Goal: Task Accomplishment & Management: Complete application form

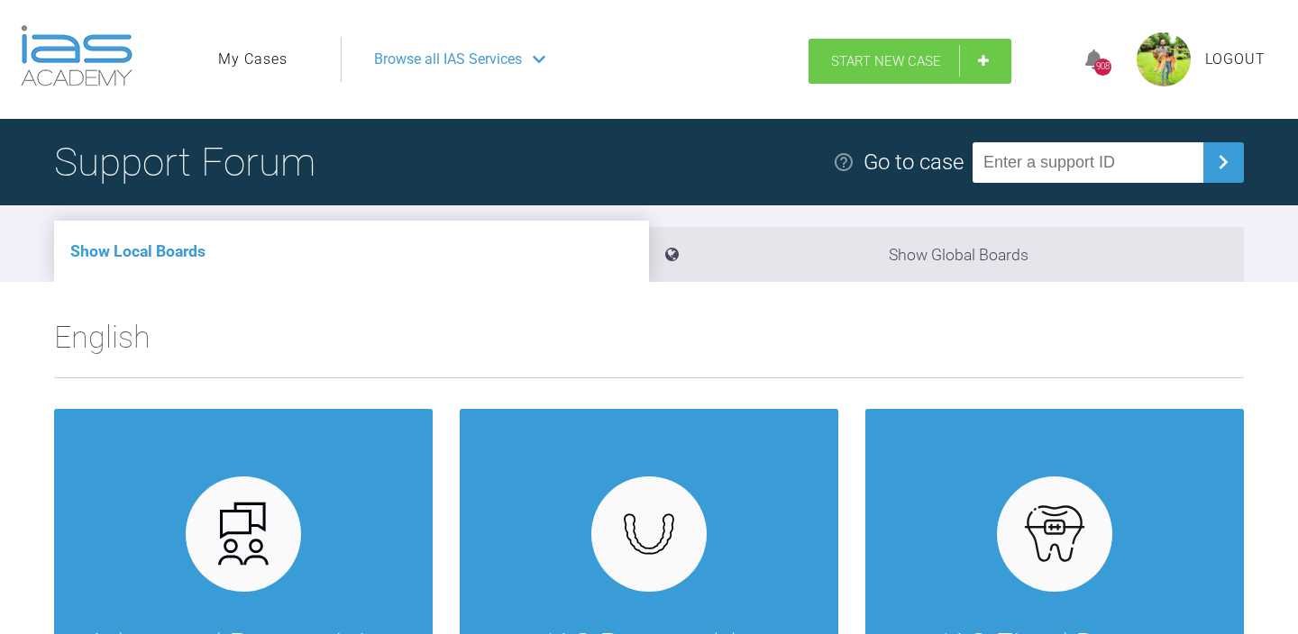
click at [905, 58] on span "Start New Case" at bounding box center [886, 61] width 110 height 16
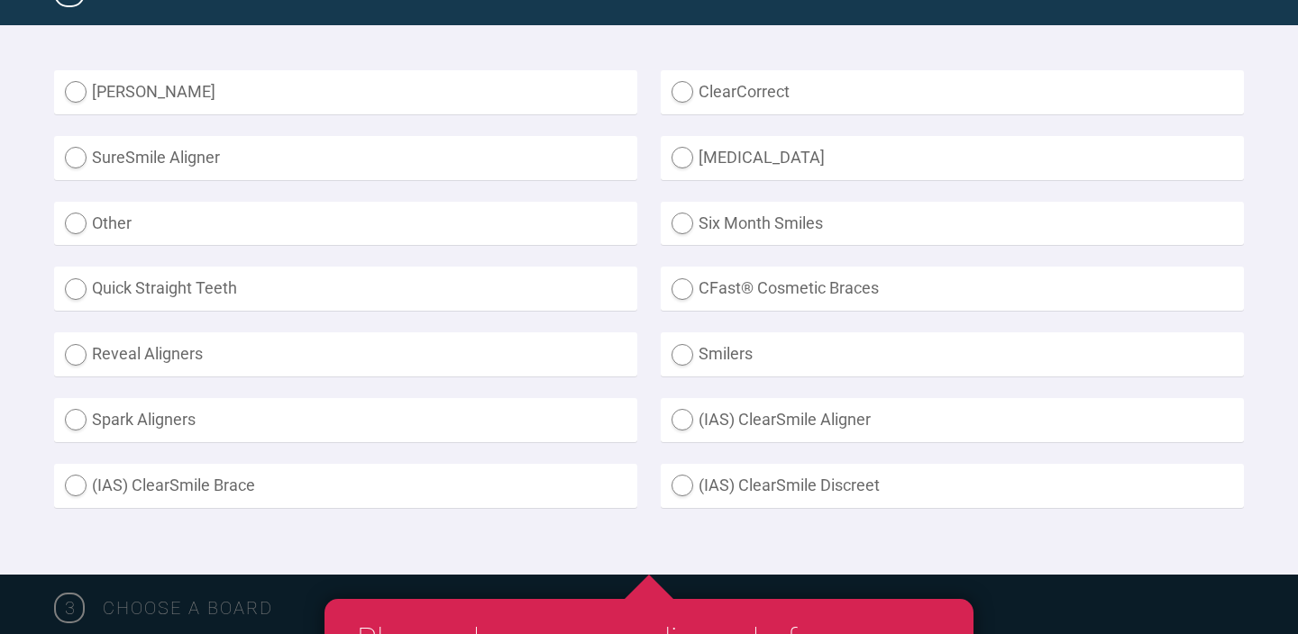
scroll to position [511, 0]
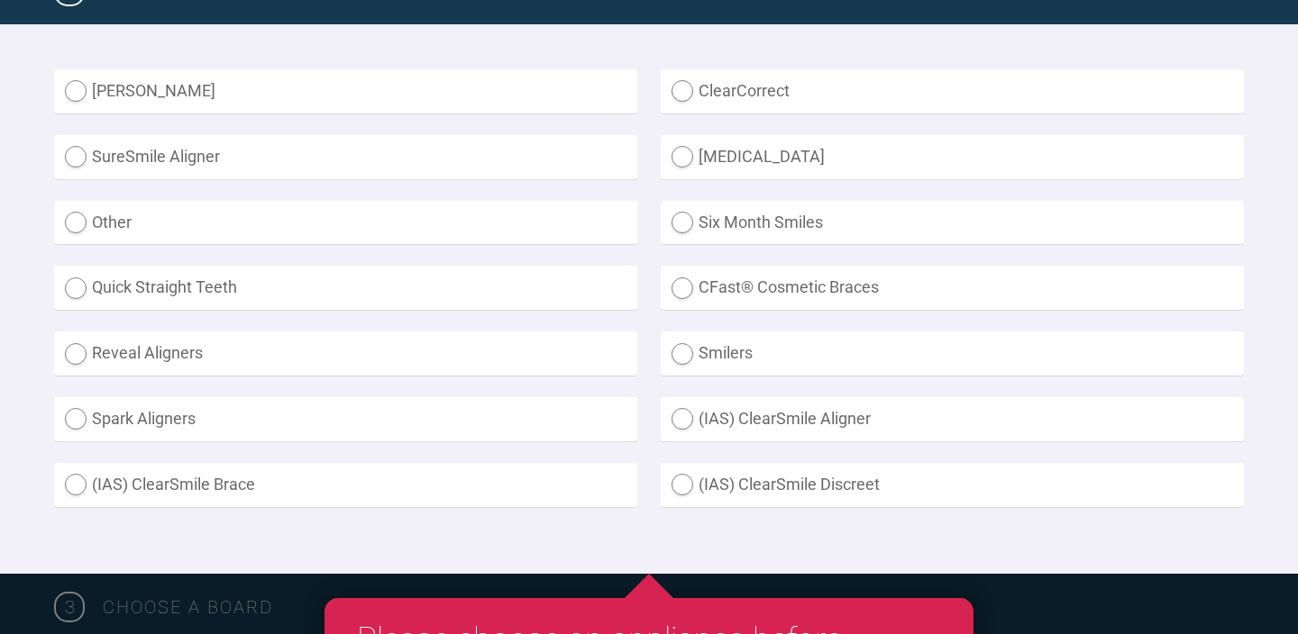
click at [523, 223] on label "Other" at bounding box center [345, 223] width 583 height 44
radio input "true"
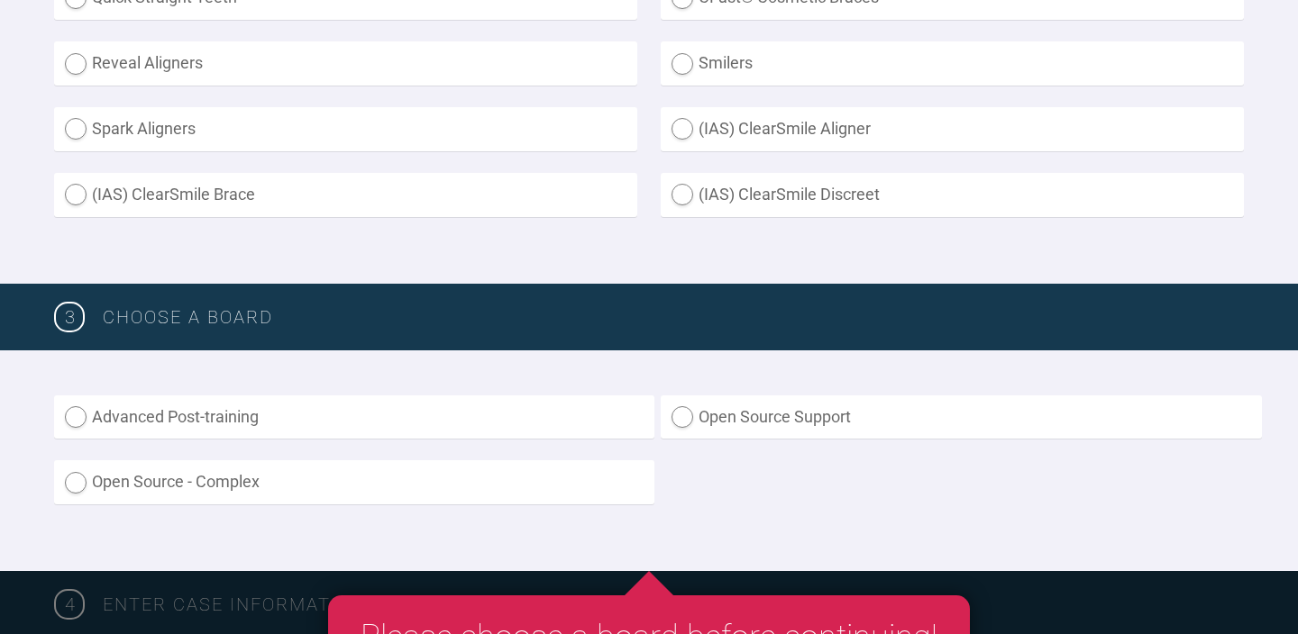
scroll to position [950, 0]
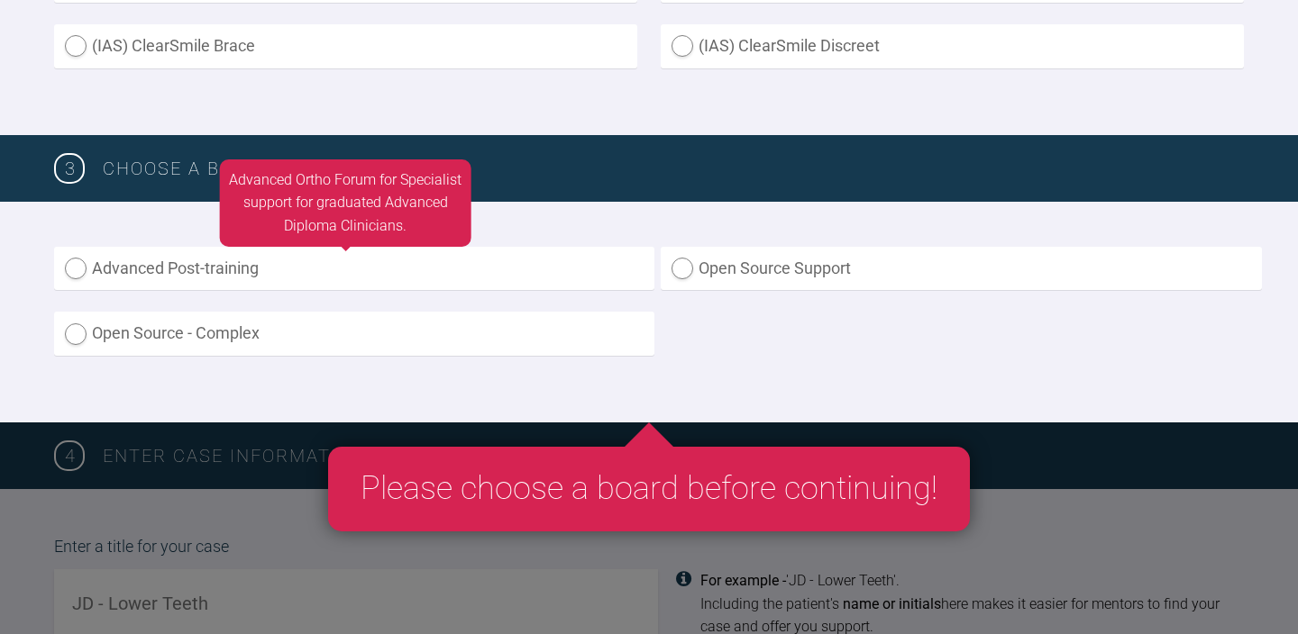
click at [515, 280] on label "Advanced Post-training" at bounding box center [354, 269] width 600 height 44
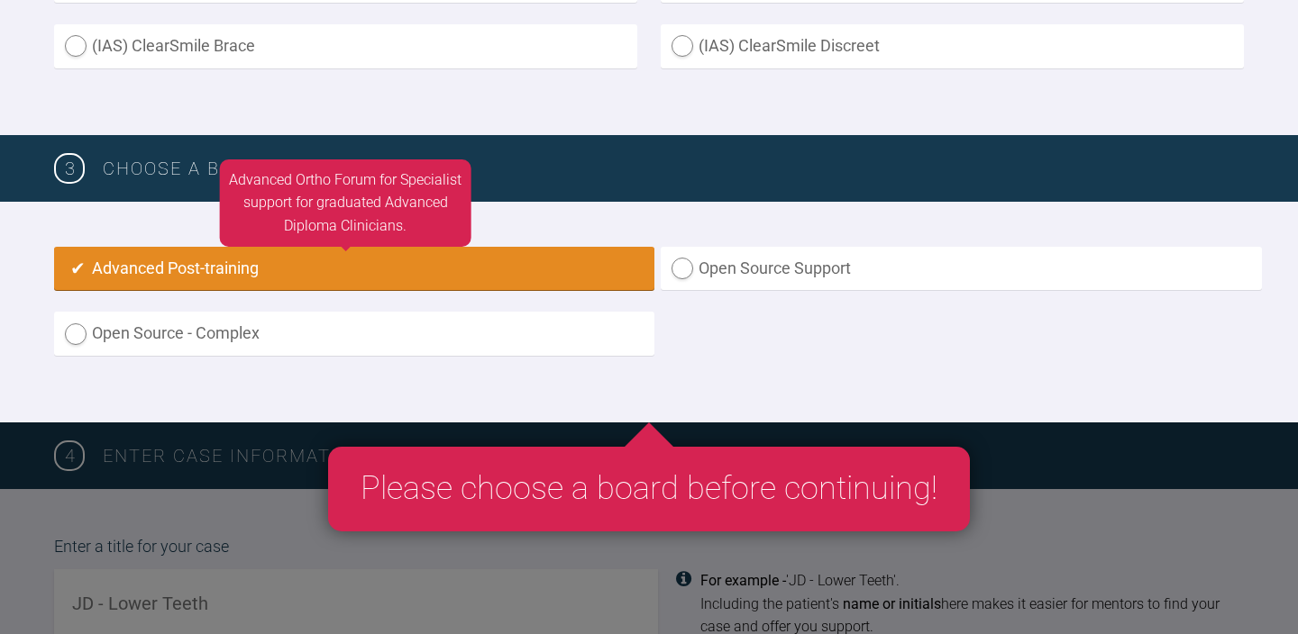
radio input "true"
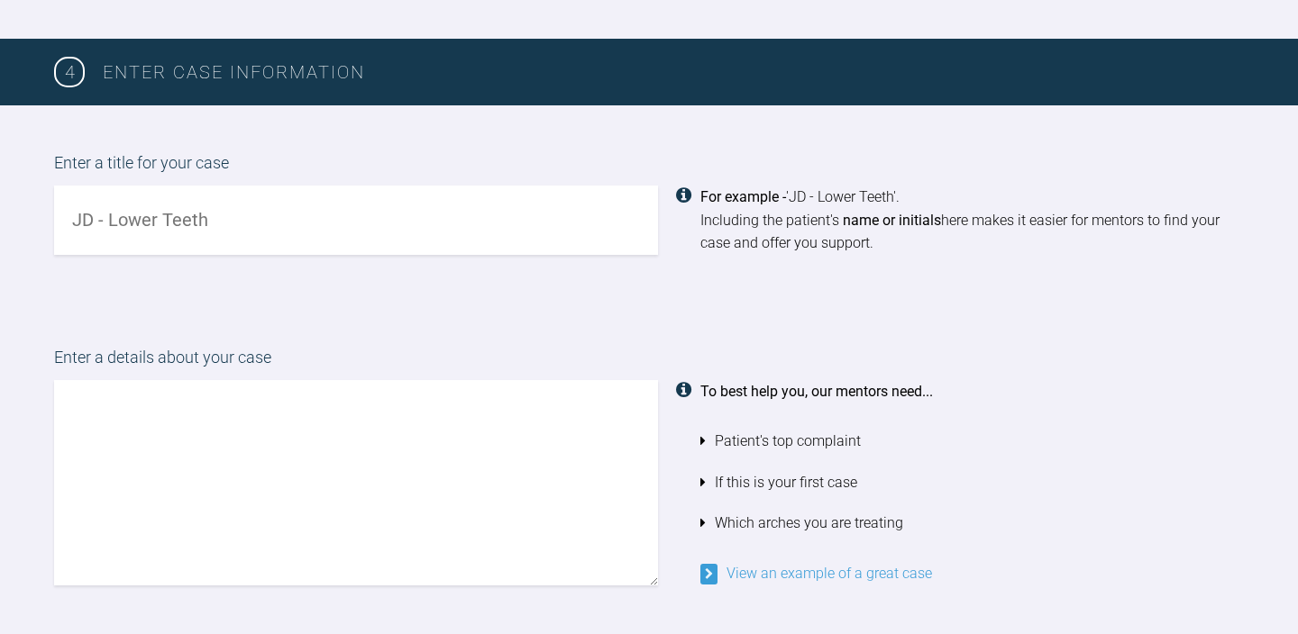
scroll to position [1373, 0]
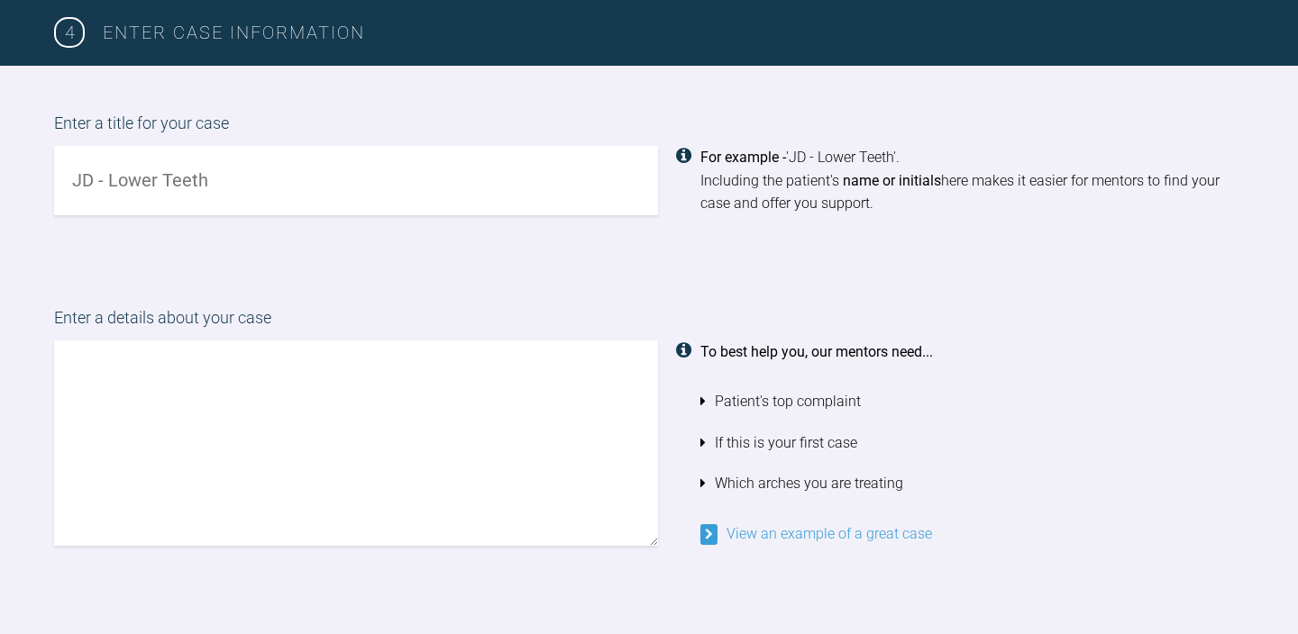
click at [478, 152] on input "text" at bounding box center [356, 180] width 604 height 69
type input "A"
type input "CA - Class II Div 2"
click at [363, 376] on textarea at bounding box center [356, 443] width 604 height 205
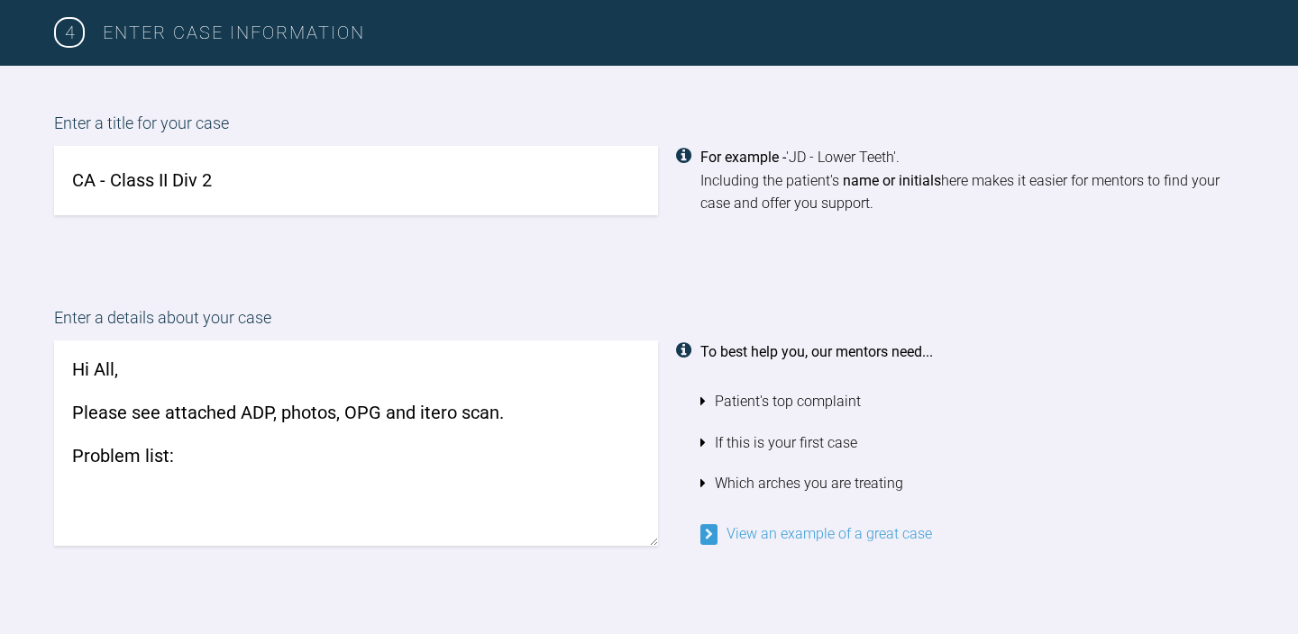
paste textarea "1) Class II Div 2 [MEDICAL_DATA] relationship 2) Proclined ur2 ul2, retroclined…"
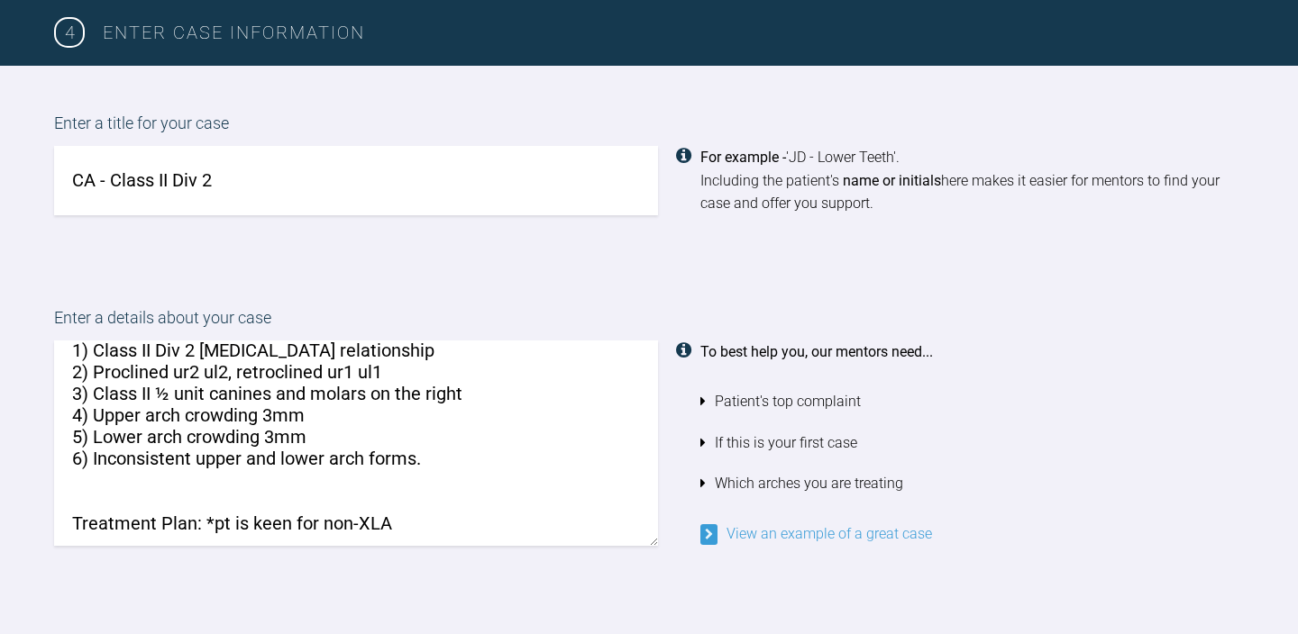
scroll to position [131, 0]
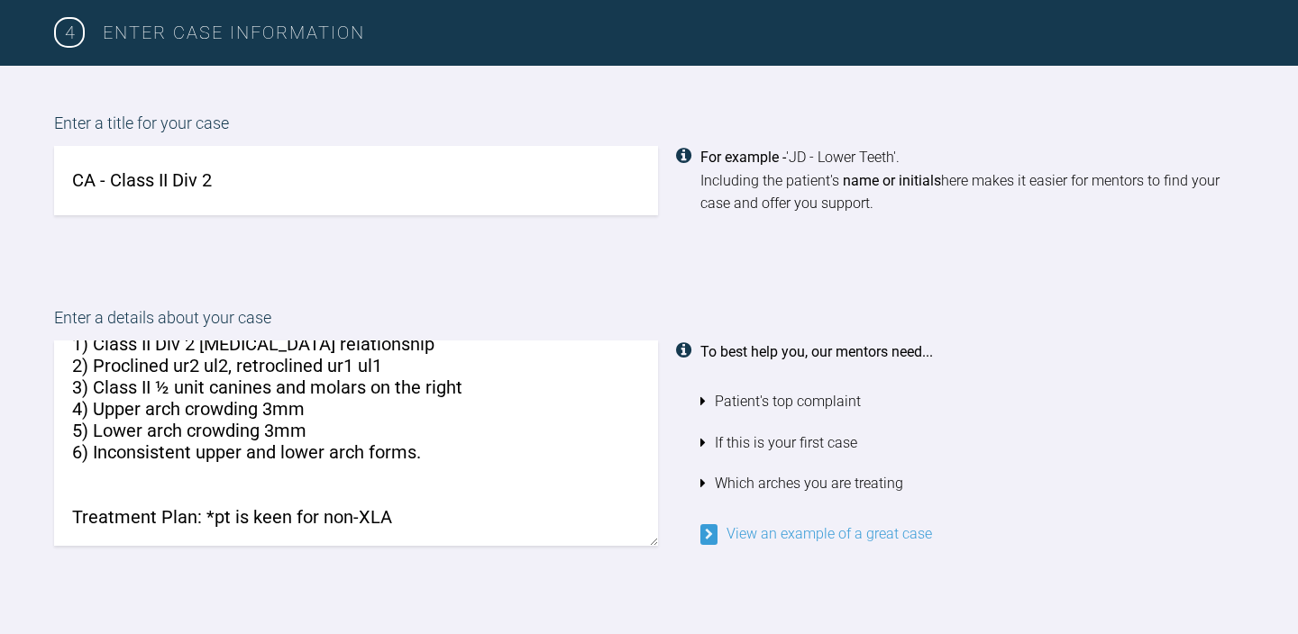
paste textarea "1) Correct alignment of upper and lower teeth 2) Achieve ideal OJ and achieve i…"
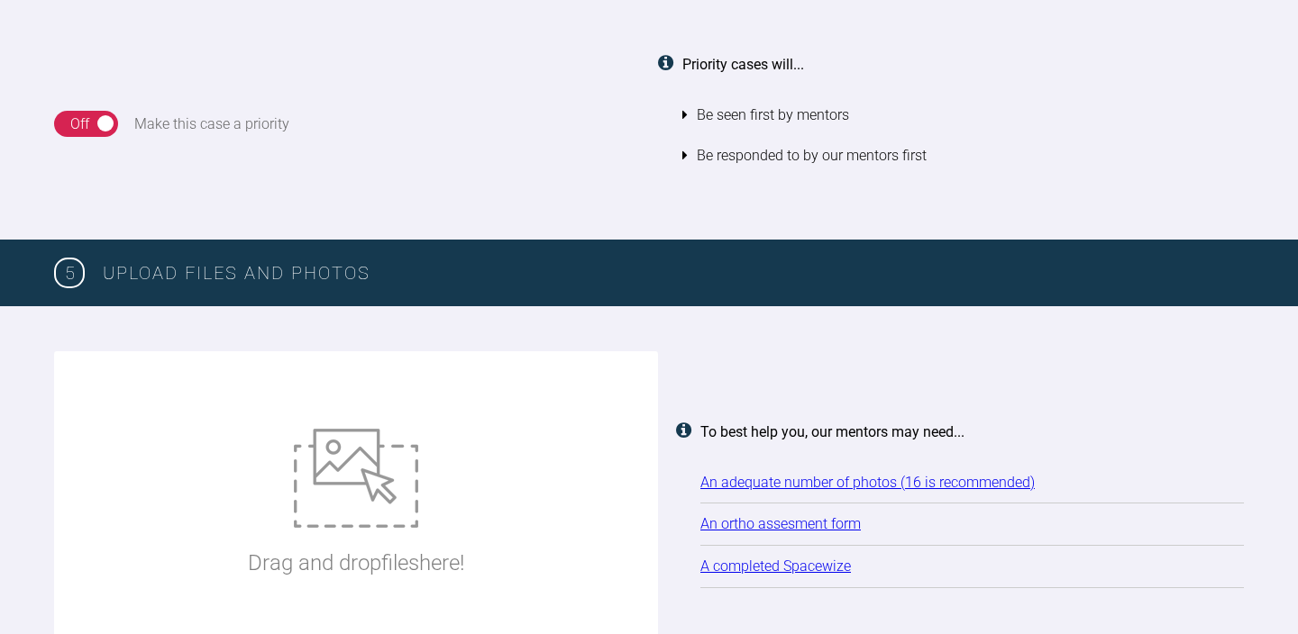
scroll to position [2073, 0]
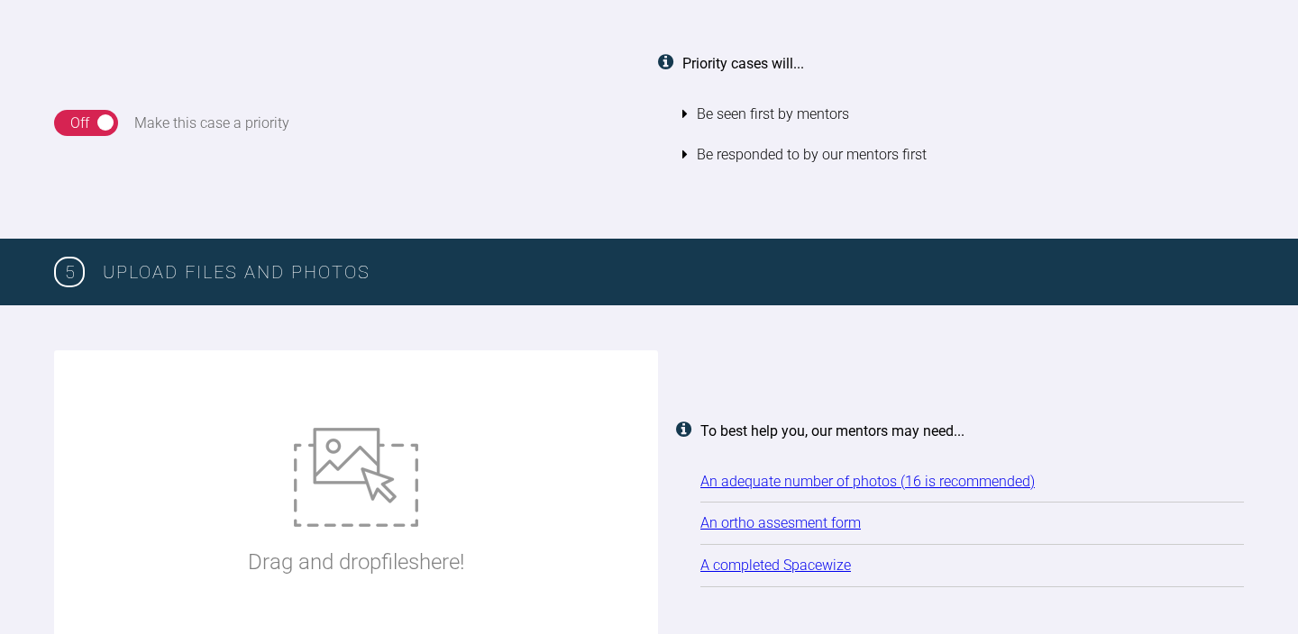
type textarea "Hi All, Please see attached ADP, photos, OPG and itero scan. Problem list: 1) C…"
click at [344, 445] on img at bounding box center [356, 477] width 124 height 99
type input "C:\fakepath\CA ADP.pdf"
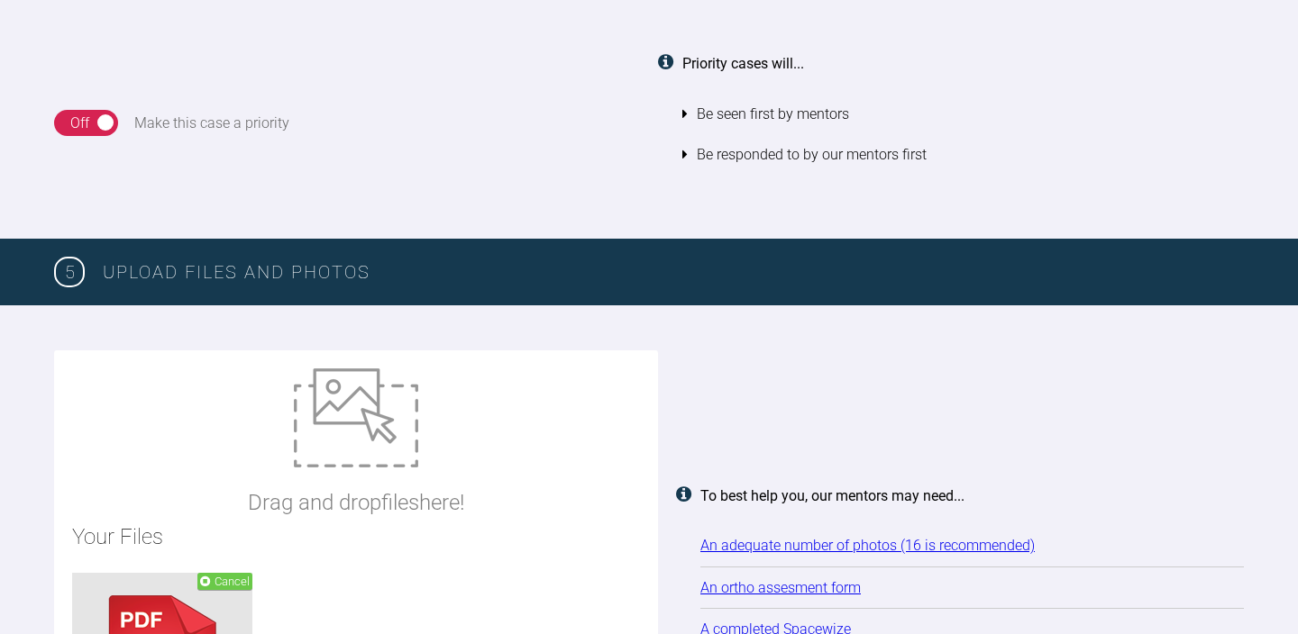
click at [448, 430] on div "Drag and drop files here!" at bounding box center [356, 444] width 216 height 151
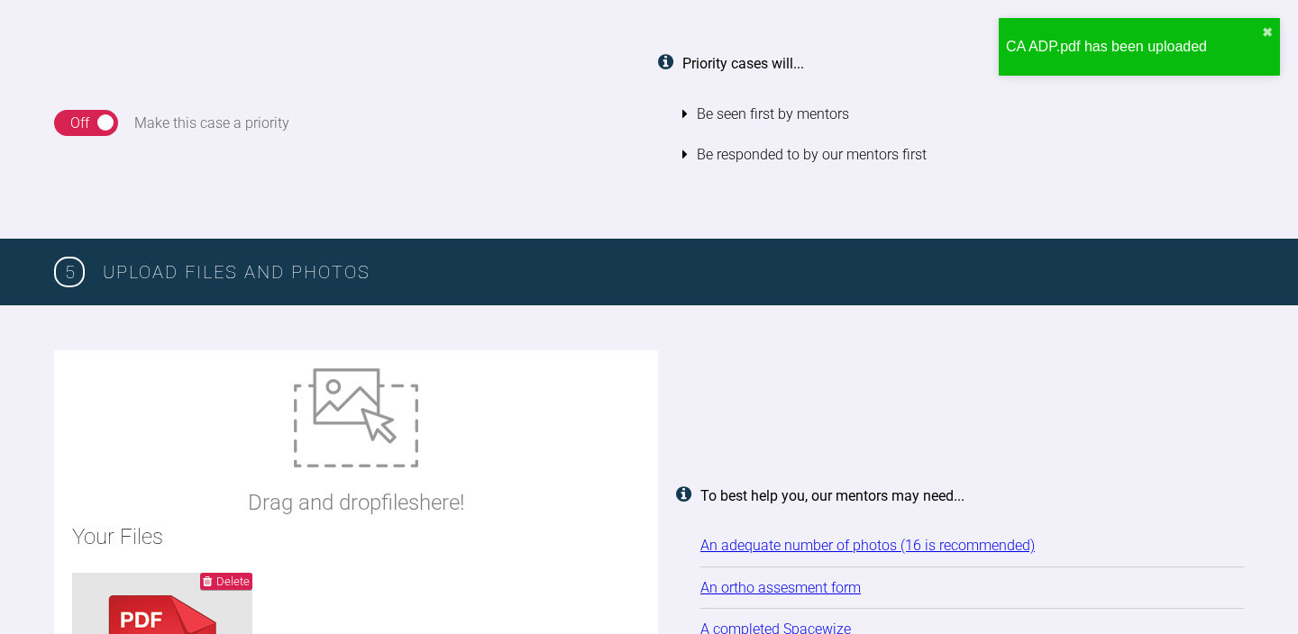
type input "C:\fakepath\Screenshot [DATE] 12.20.19.png"
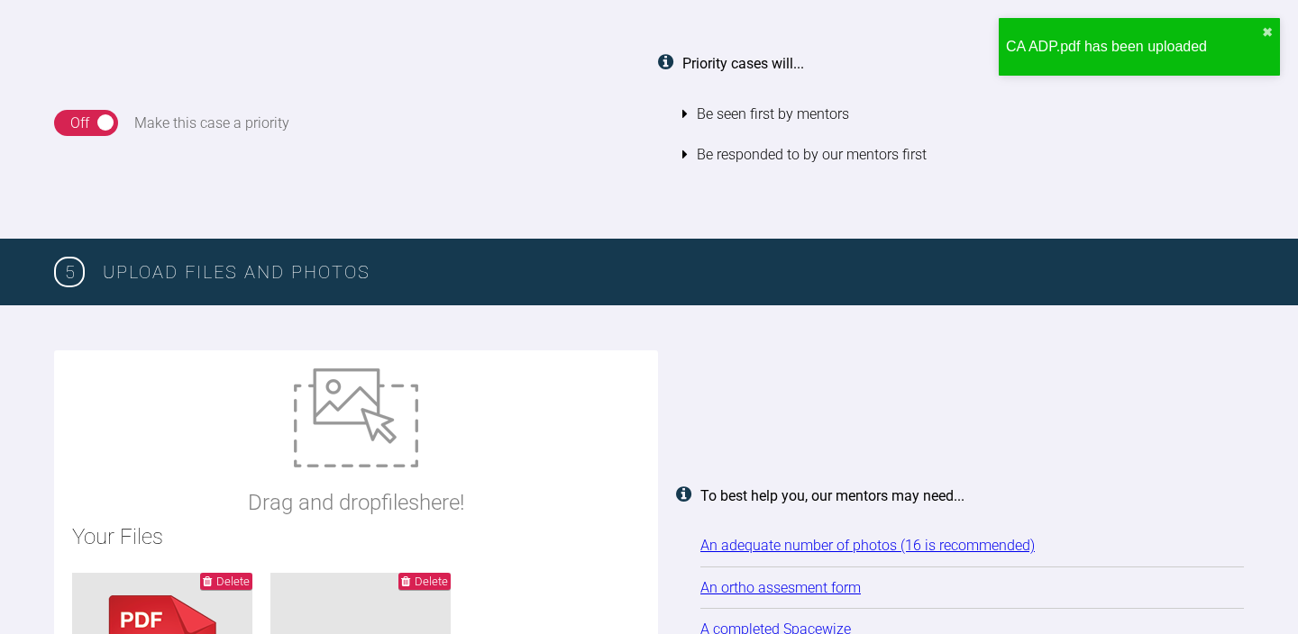
click at [431, 408] on div "Drag and drop files here!" at bounding box center [356, 444] width 216 height 151
type input "C:\fakepath\OPG.jpg"
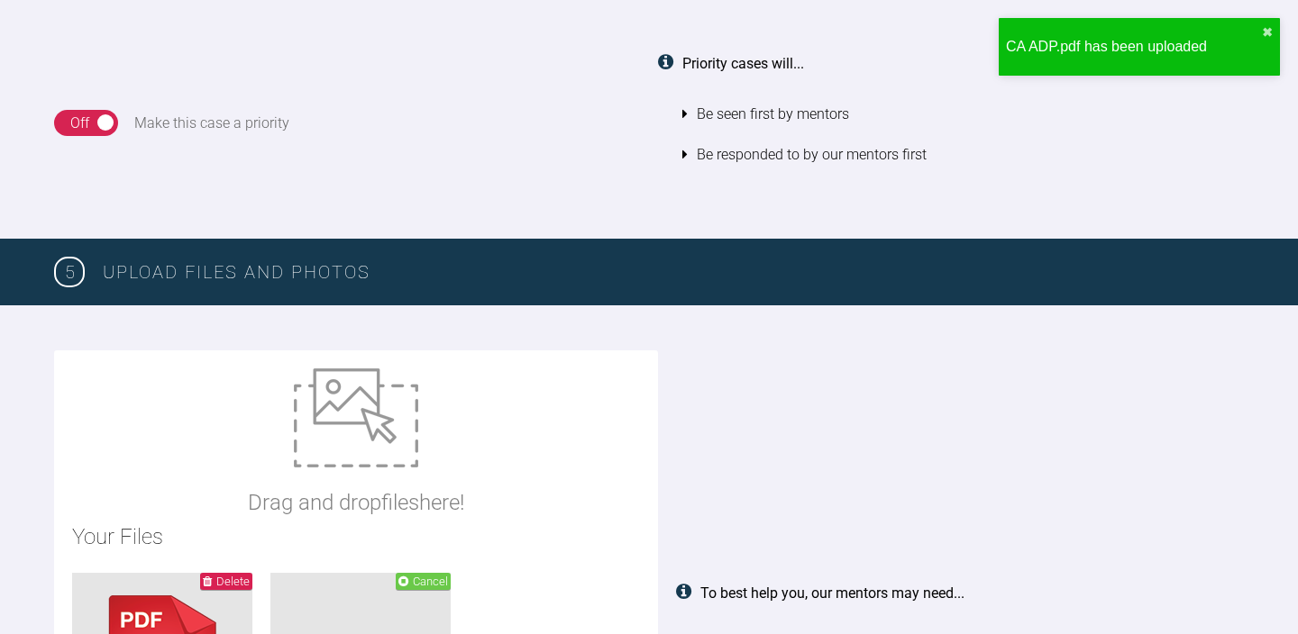
click at [443, 435] on div "Drag and drop files here!" at bounding box center [356, 444] width 216 height 151
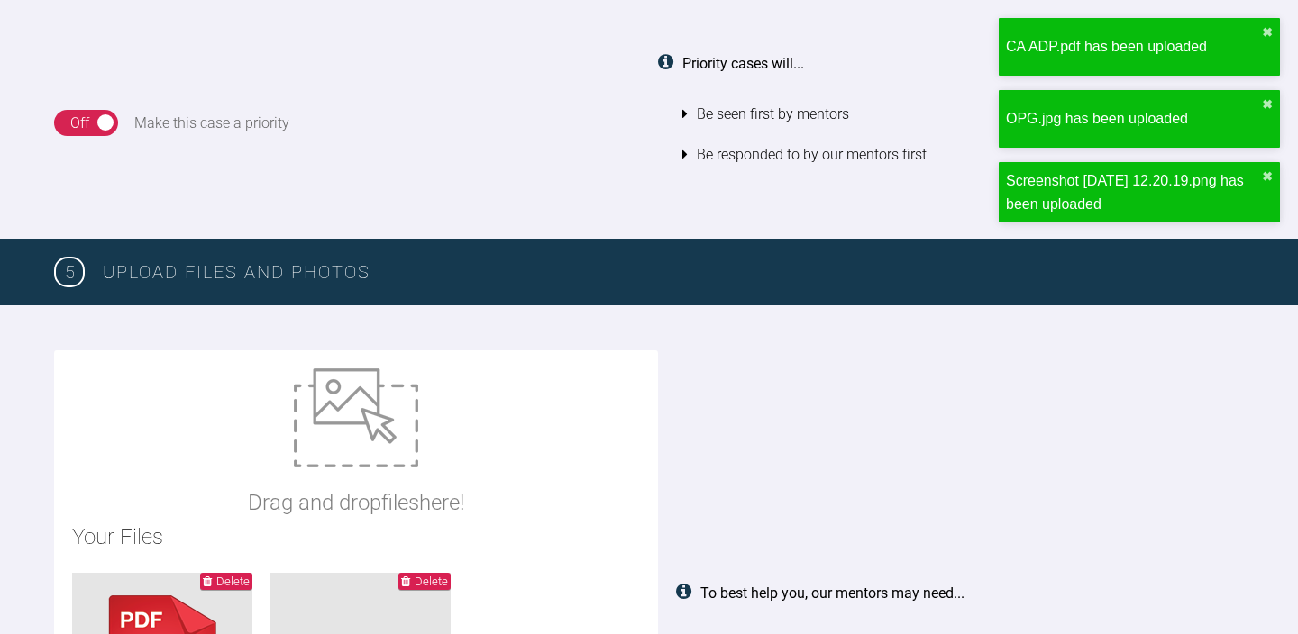
type input "C:\fakepath\20250815_141316-EDIT.jpg"
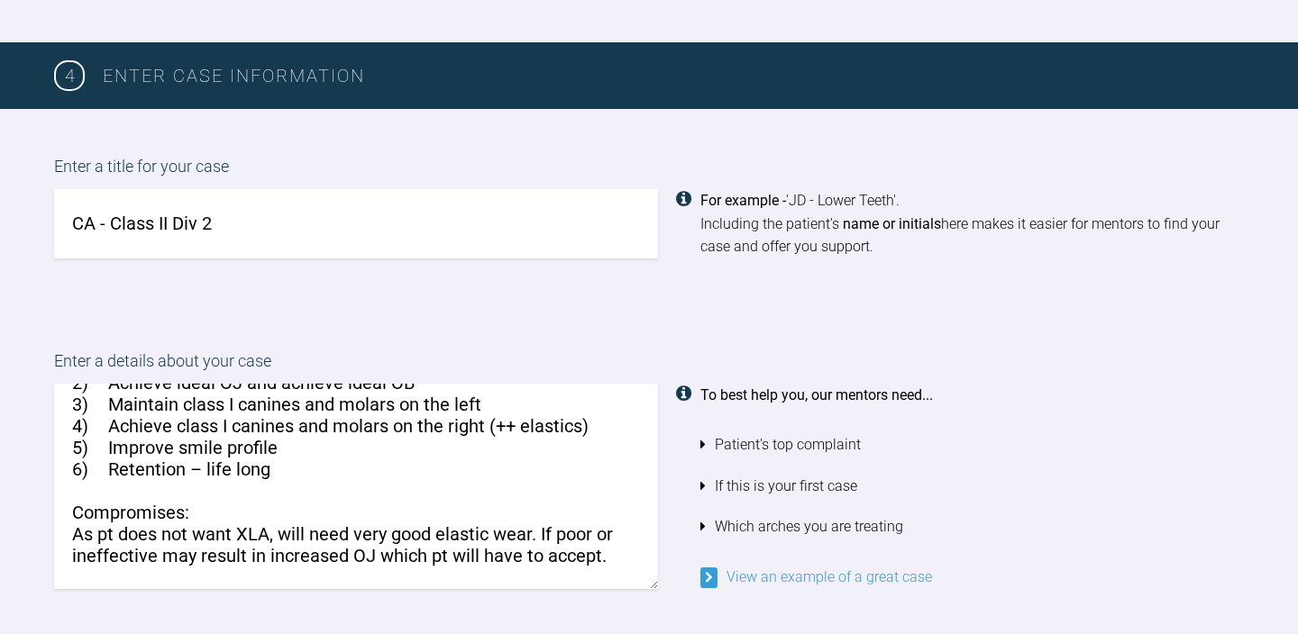
scroll to position [356, 0]
click at [155, 550] on textarea "Hi All, Please see attached ADP, photos, OPG and itero scan. Problem list: 1) C…" at bounding box center [356, 486] width 604 height 205
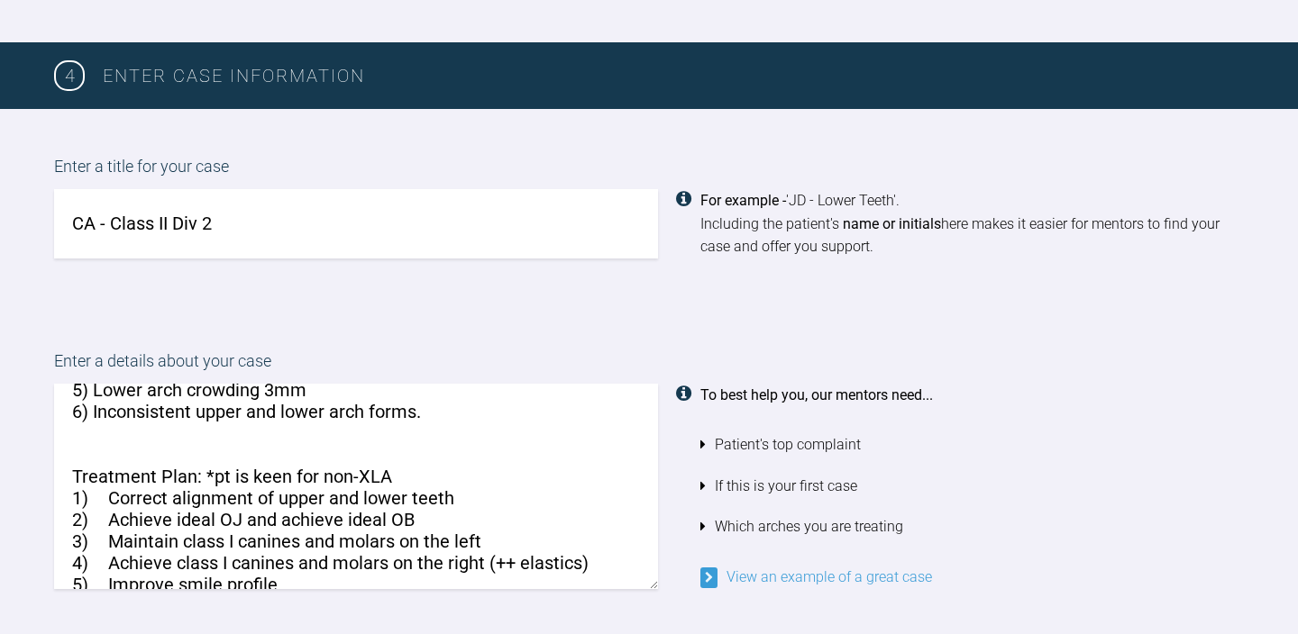
scroll to position [177, 0]
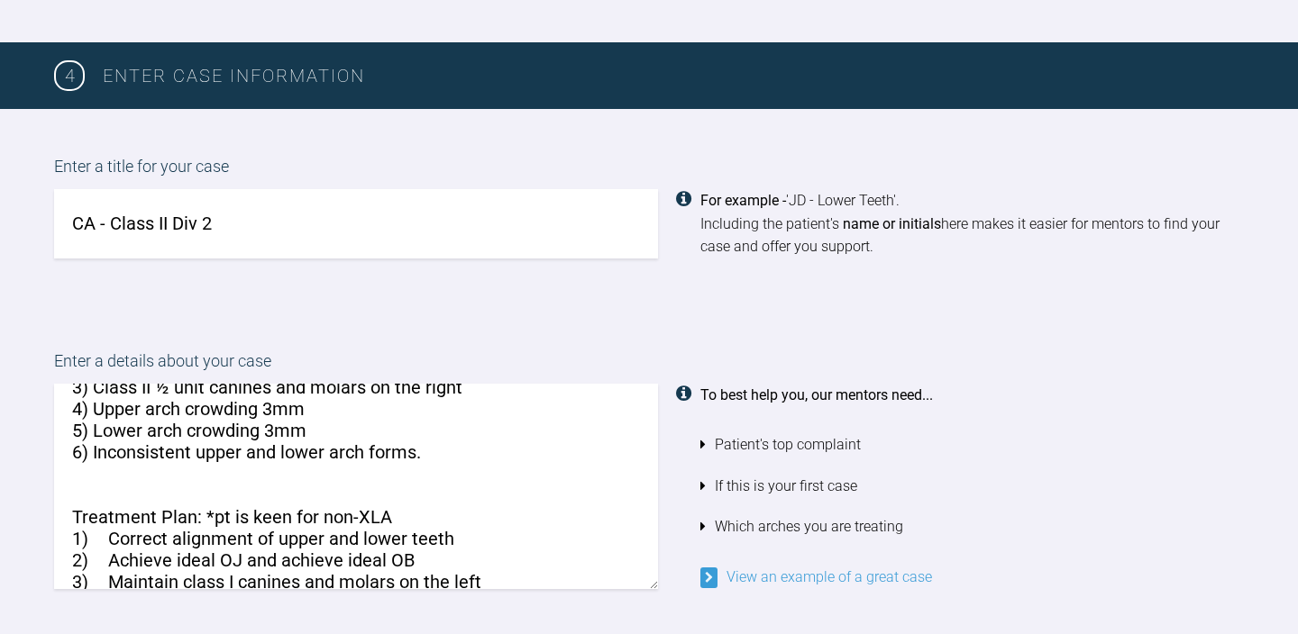
click at [112, 487] on textarea "Hi All, Please see attached ADP, photos, OPG and itero scan. Problem list: 1) C…" at bounding box center [356, 486] width 604 height 205
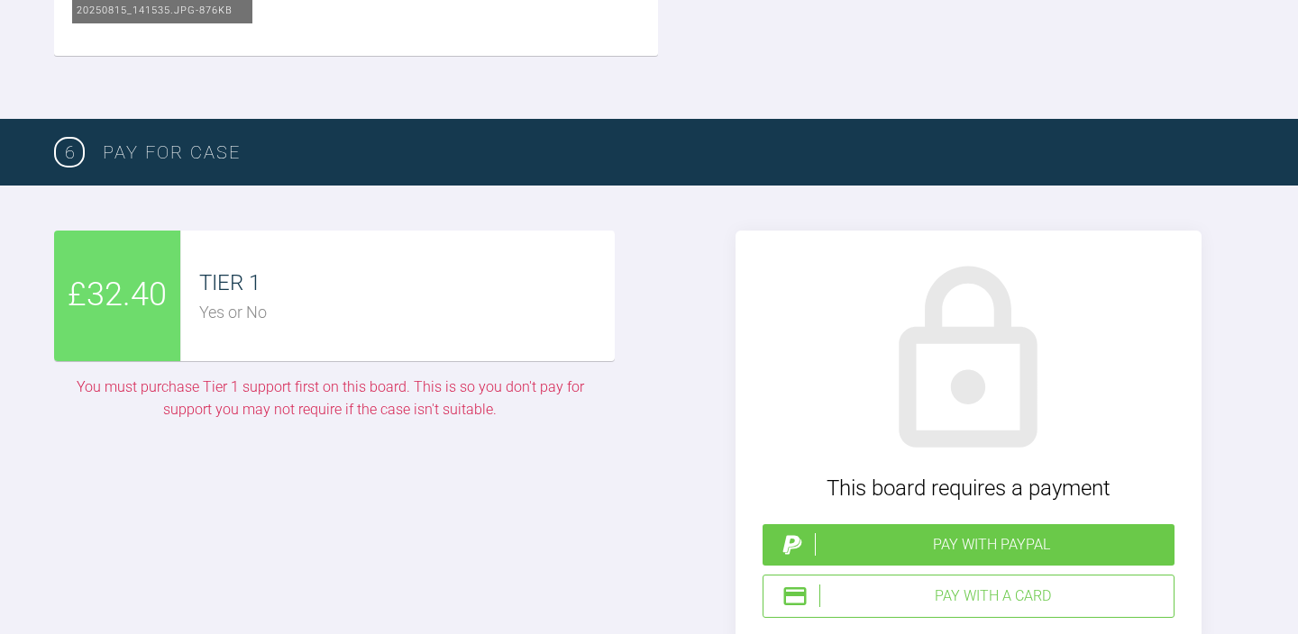
scroll to position [4615, 0]
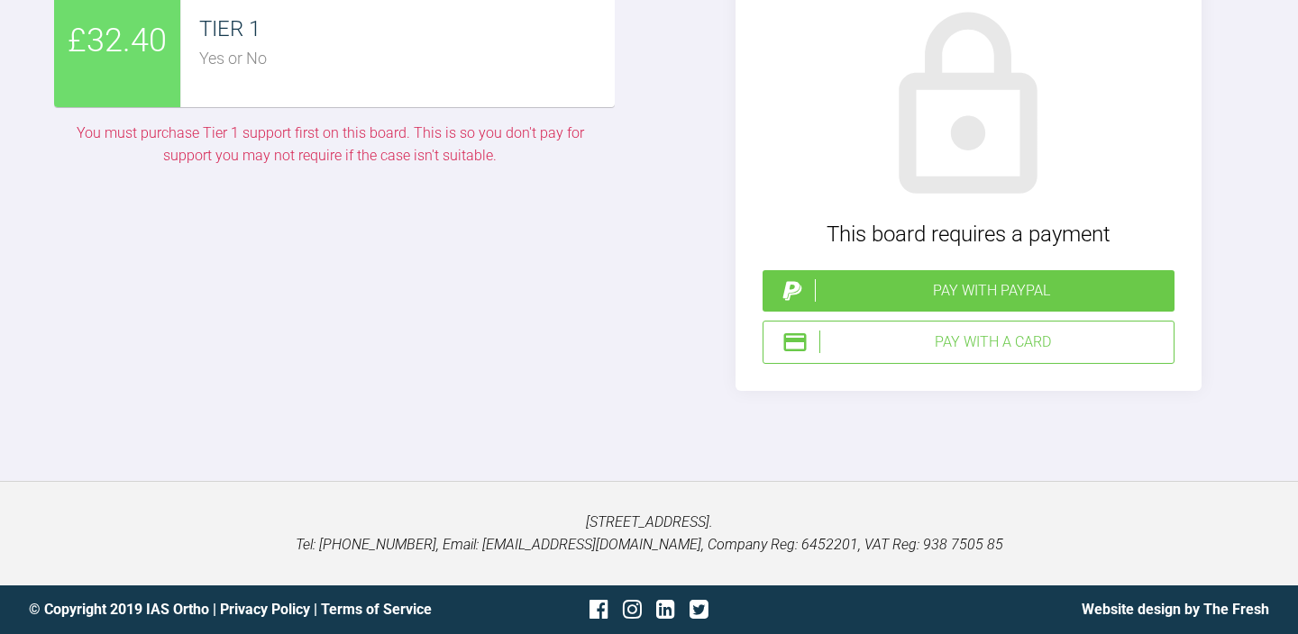
type textarea "Hi All, Please see attached ADP, photos, OPG and itero scan. Problem list: 1) C…"
click at [967, 293] on div "Pay with PayPal" at bounding box center [991, 290] width 352 height 23
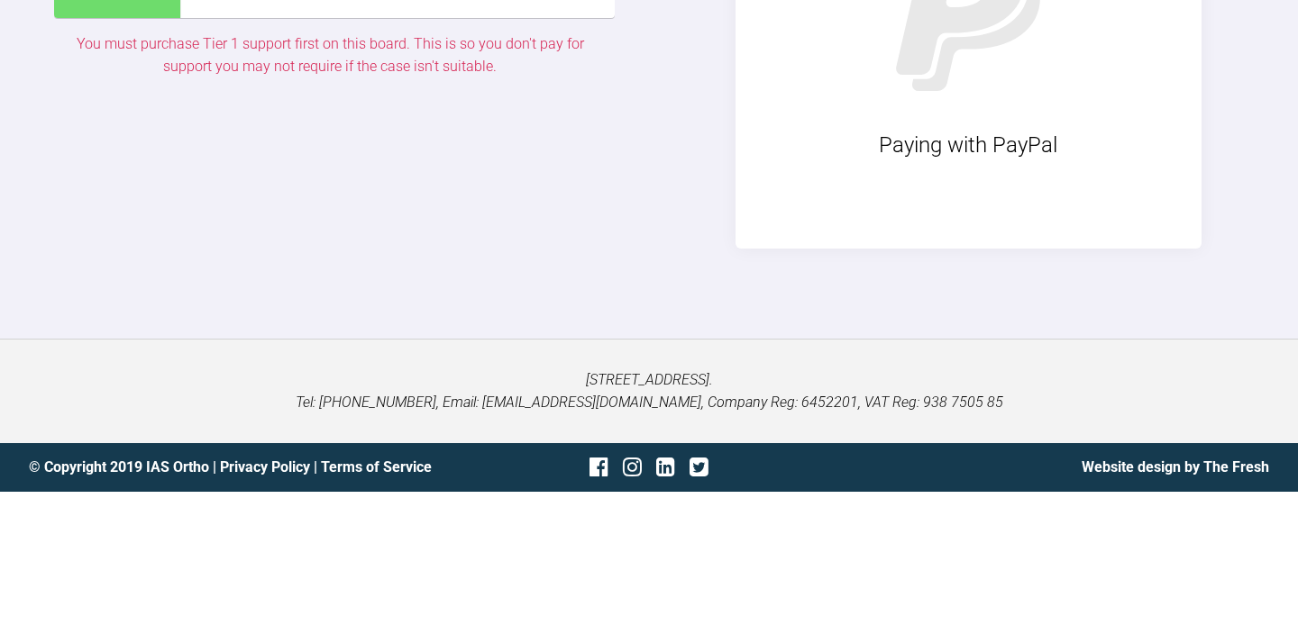
scroll to position [4561, 0]
